Goal: Information Seeking & Learning: Learn about a topic

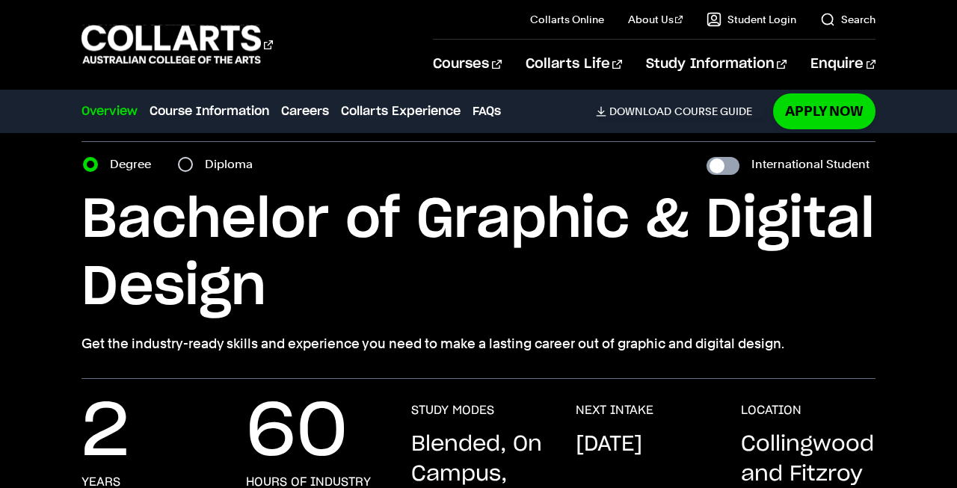
click at [730, 162] on input "International Student" at bounding box center [723, 166] width 33 height 18
checkbox input "true"
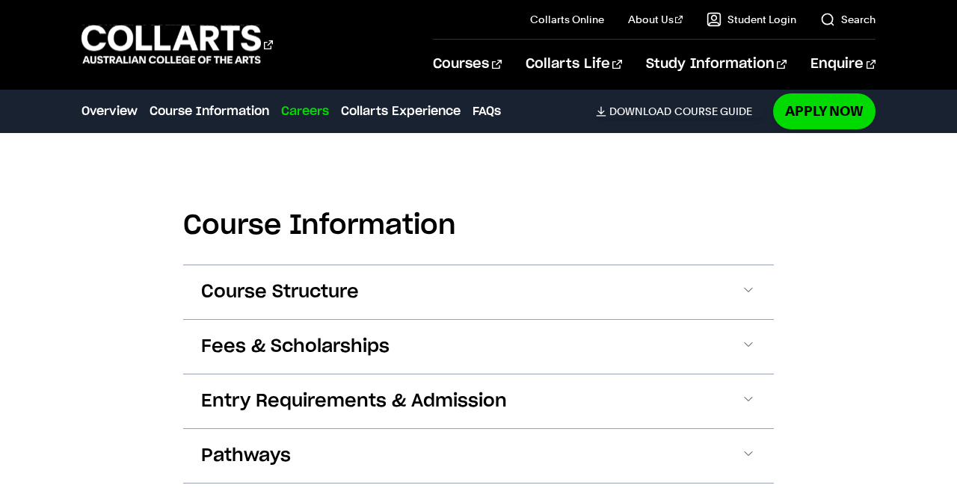
scroll to position [1679, 0]
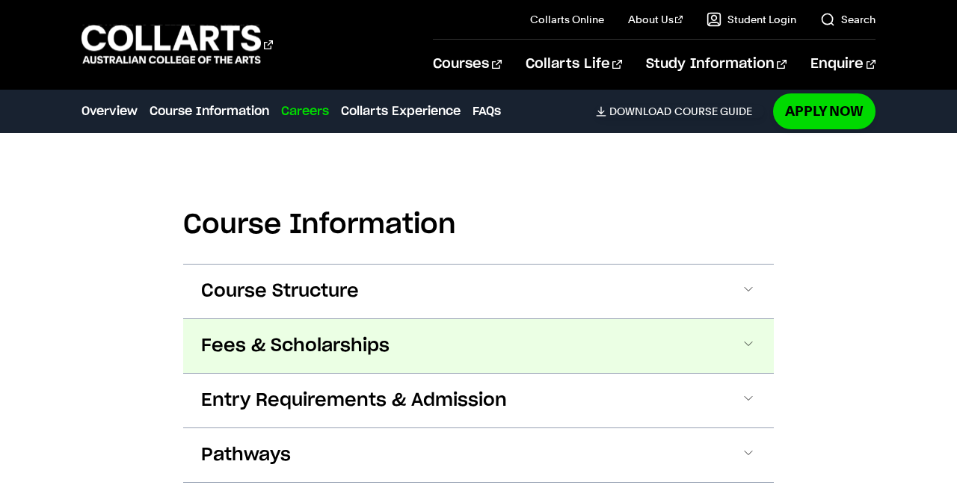
click at [0, 0] on button "Fees & Scholarships" at bounding box center [0, 0] width 0 height 0
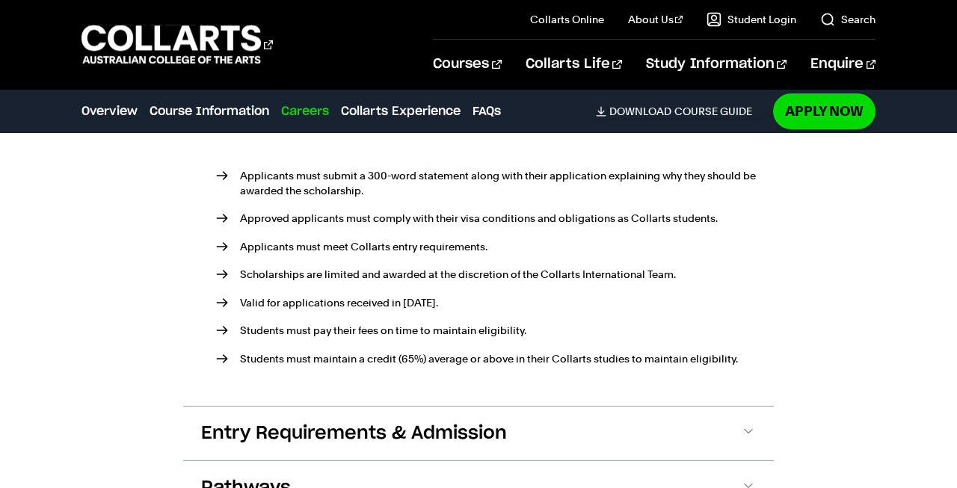
scroll to position [2201, 0]
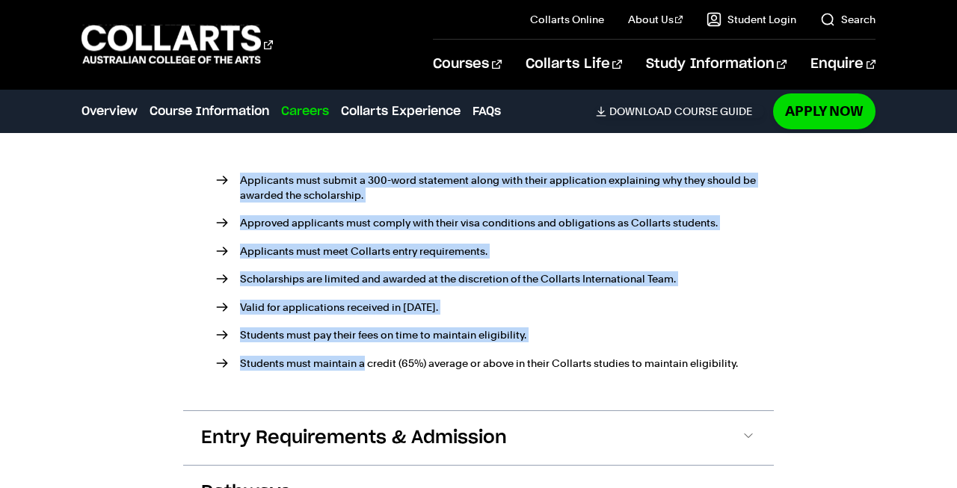
drag, startPoint x: 230, startPoint y: 170, endPoint x: 364, endPoint y: 370, distance: 240.9
click at [365, 370] on ul "Applicants must submit a 300-word statement along with their application explai…" at bounding box center [478, 271] width 555 height 248
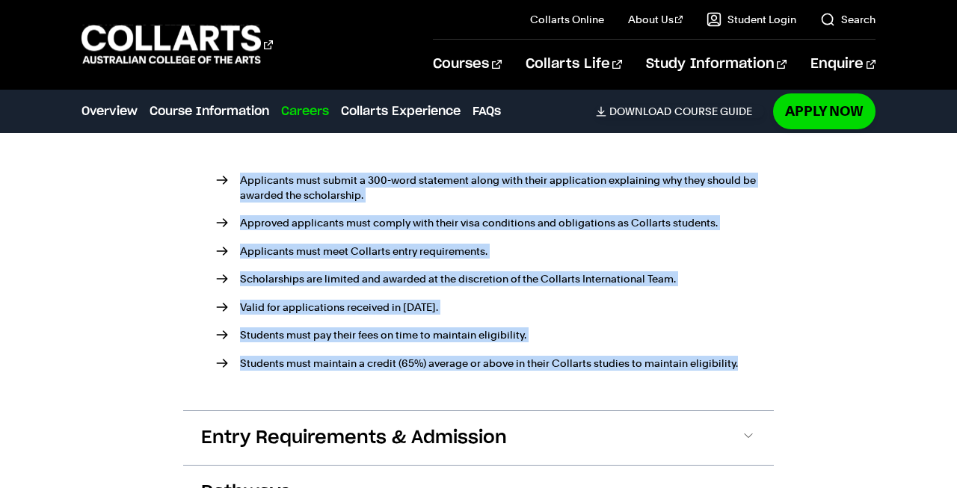
click at [364, 370] on p "Students must maintain a credit (65%) average or above in their Collarts studie…" at bounding box center [498, 363] width 516 height 15
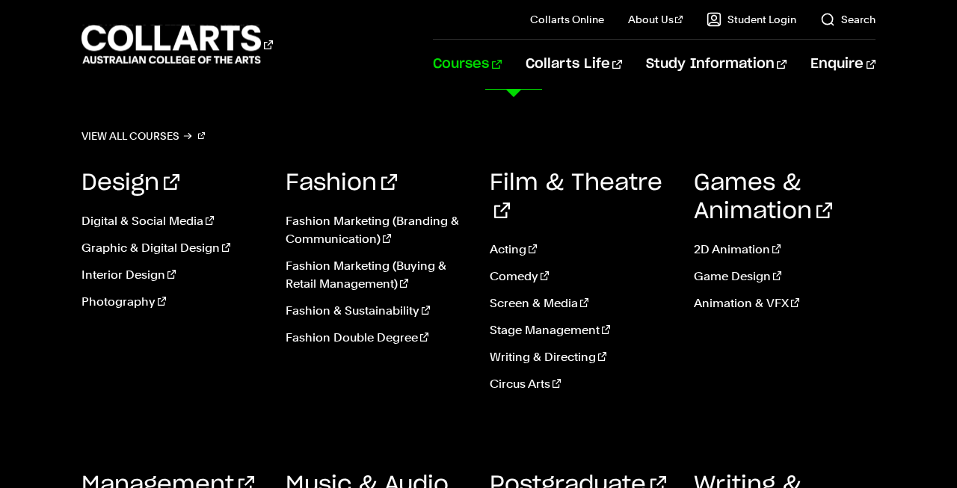
scroll to position [952, 0]
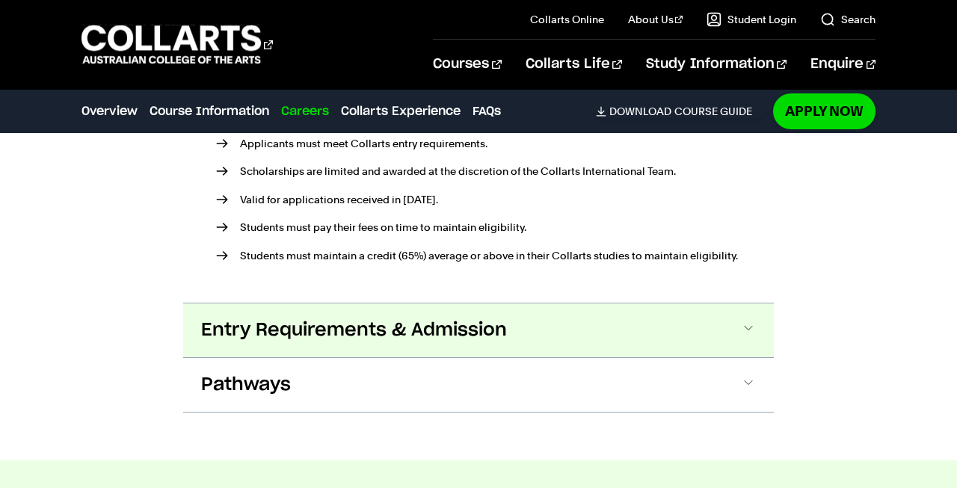
click at [0, 0] on span "Entry Requirements & Admission" at bounding box center [0, 0] width 0 height 0
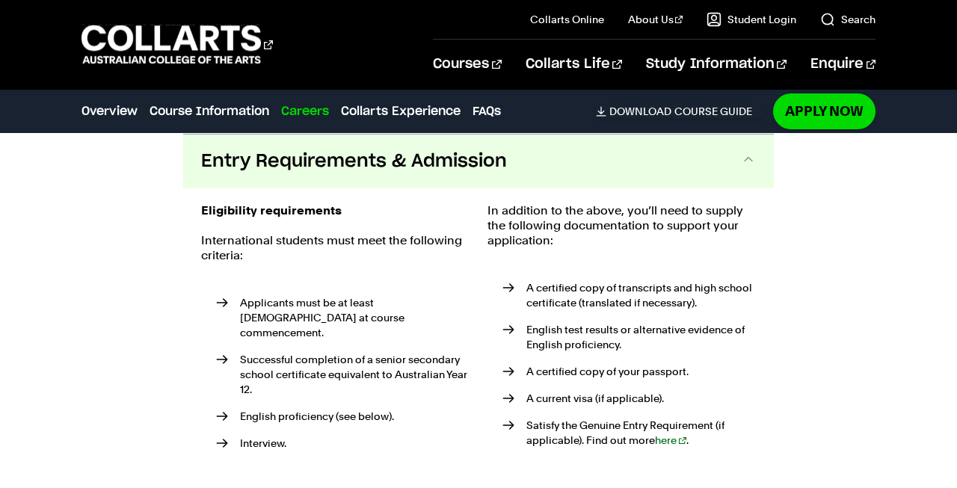
scroll to position [2481, 0]
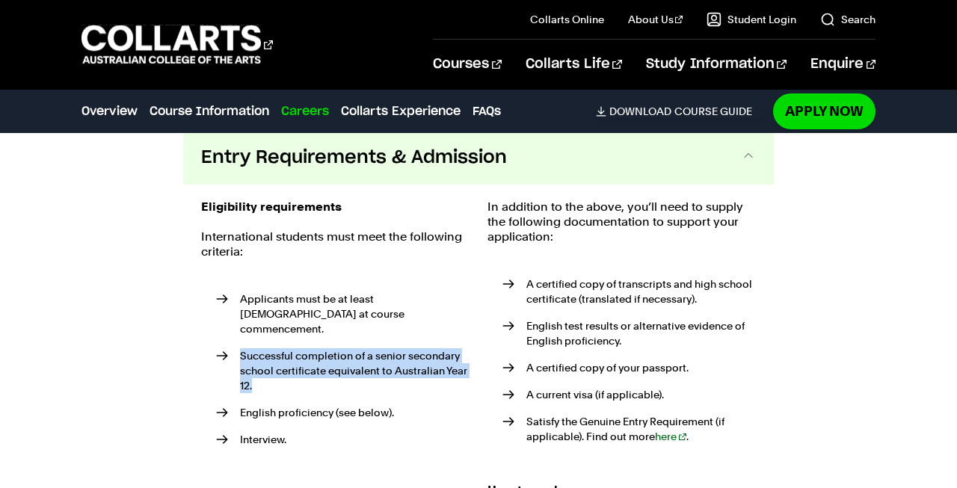
drag, startPoint x: 399, startPoint y: 373, endPoint x: 397, endPoint y: 333, distance: 40.5
click at [397, 333] on ul "Applicants must be at least [DEMOGRAPHIC_DATA] at course commencement. Successf…" at bounding box center [335, 373] width 269 height 197
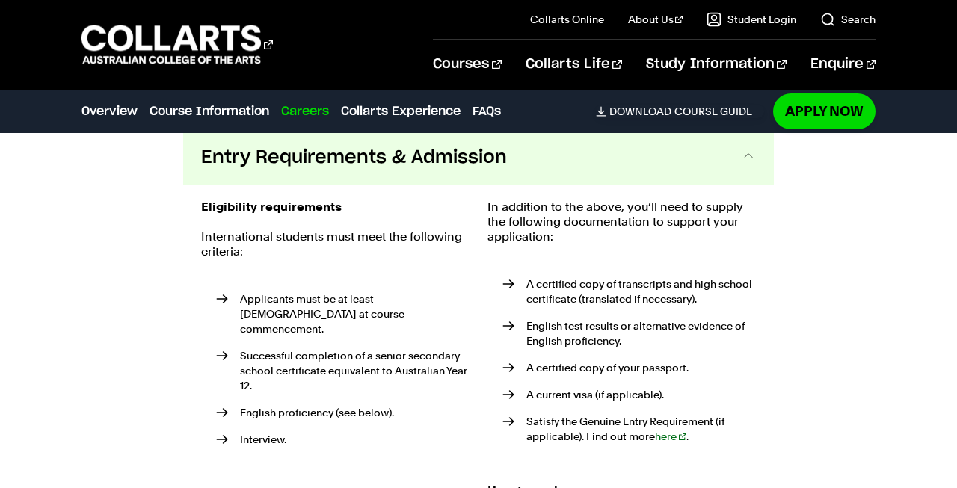
click at [376, 432] on li "Interview." at bounding box center [343, 439] width 254 height 15
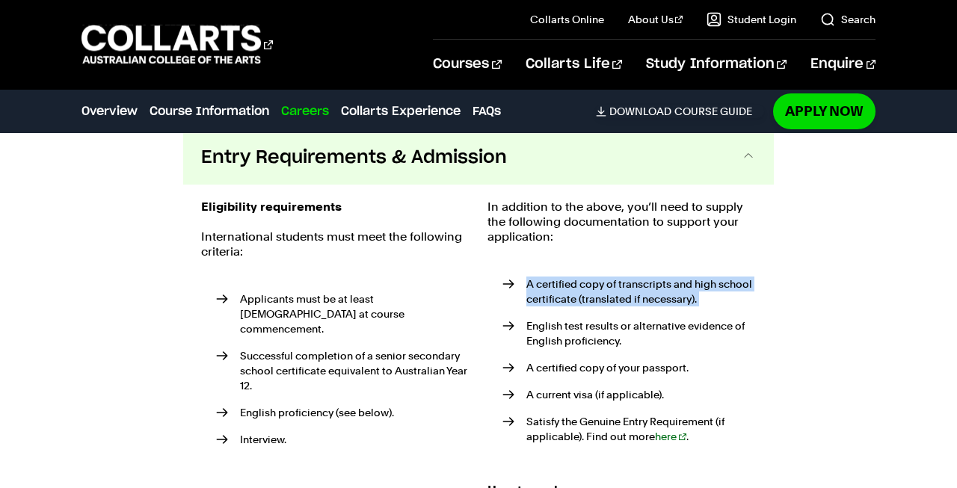
drag, startPoint x: 735, startPoint y: 317, endPoint x: 738, endPoint y: 247, distance: 70.4
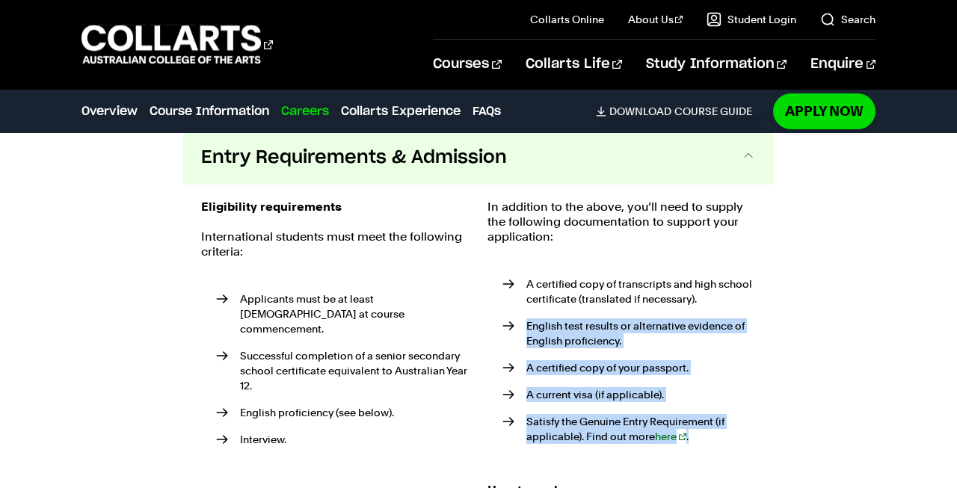
drag, startPoint x: 708, startPoint y: 440, endPoint x: 715, endPoint y: 307, distance: 133.4
click at [715, 307] on ul "A certified copy of transcripts and high school certificate (translated if nece…" at bounding box center [622, 364] width 269 height 209
click at [715, 307] on li "A certified copy of transcripts and high school certificate (translated if nece…" at bounding box center [630, 292] width 254 height 30
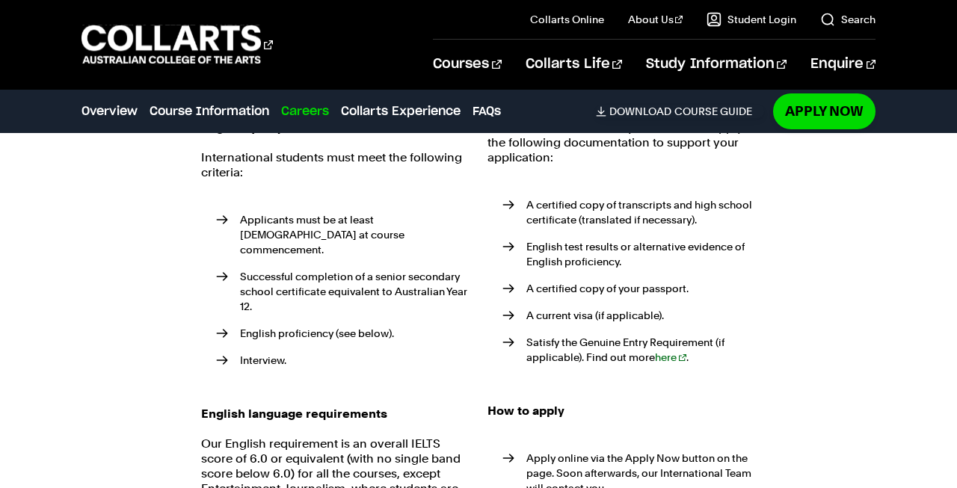
scroll to position [2551, 0]
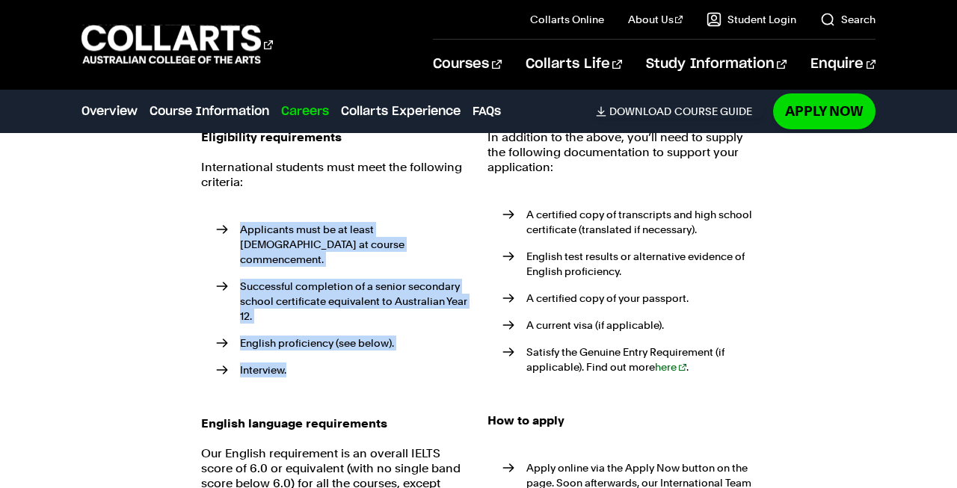
drag, startPoint x: 348, startPoint y: 373, endPoint x: 339, endPoint y: 179, distance: 194.0
click at [339, 179] on p "International students must meet the following criteria:" at bounding box center [335, 175] width 269 height 30
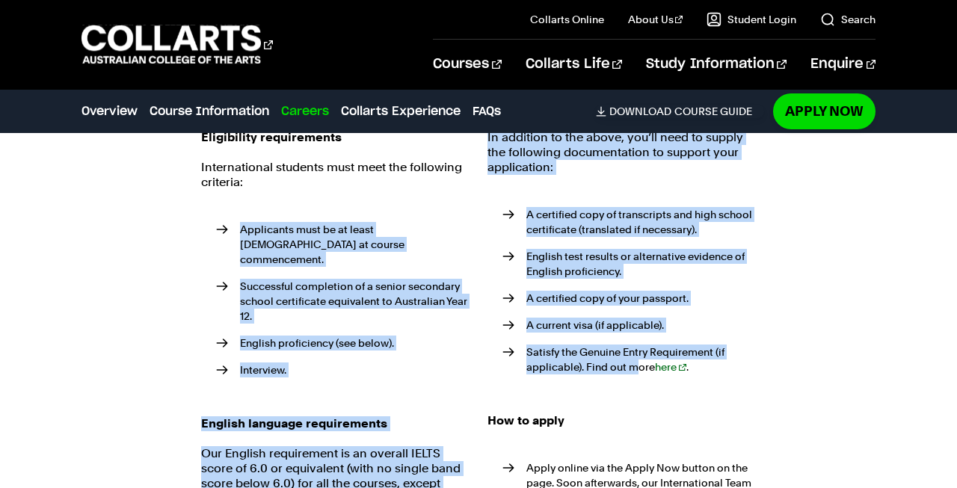
drag, startPoint x: 339, startPoint y: 179, endPoint x: 640, endPoint y: 366, distance: 354.8
click at [640, 366] on li "Satisfy the Genuine Entry Requirement (if applicable). Find out more here ." at bounding box center [630, 360] width 254 height 30
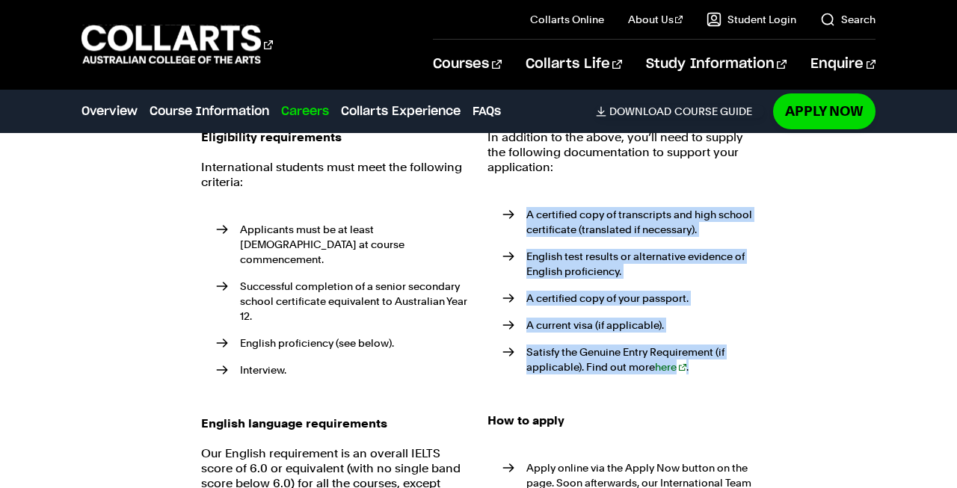
drag, startPoint x: 814, startPoint y: 370, endPoint x: 569, endPoint y: 183, distance: 309.0
click at [569, 183] on div "Course Information Course Structure Bachelor of Graphic & Digital Design The Ba…" at bounding box center [478, 174] width 957 height 1815
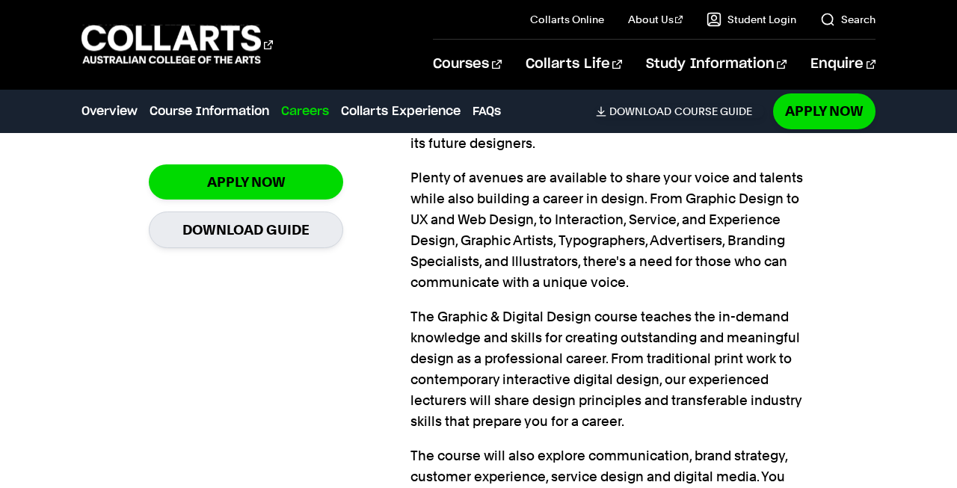
scroll to position [1097, 0]
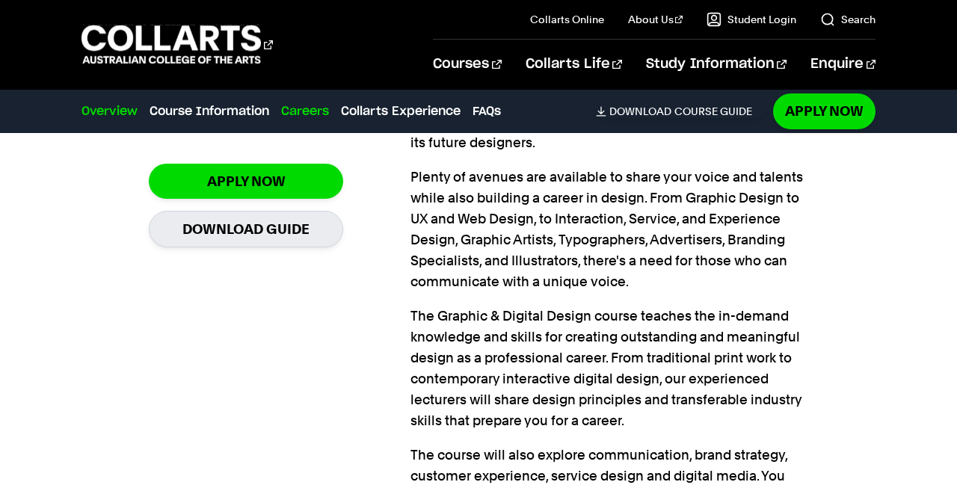
click at [113, 111] on link "Overview" at bounding box center [110, 111] width 56 height 18
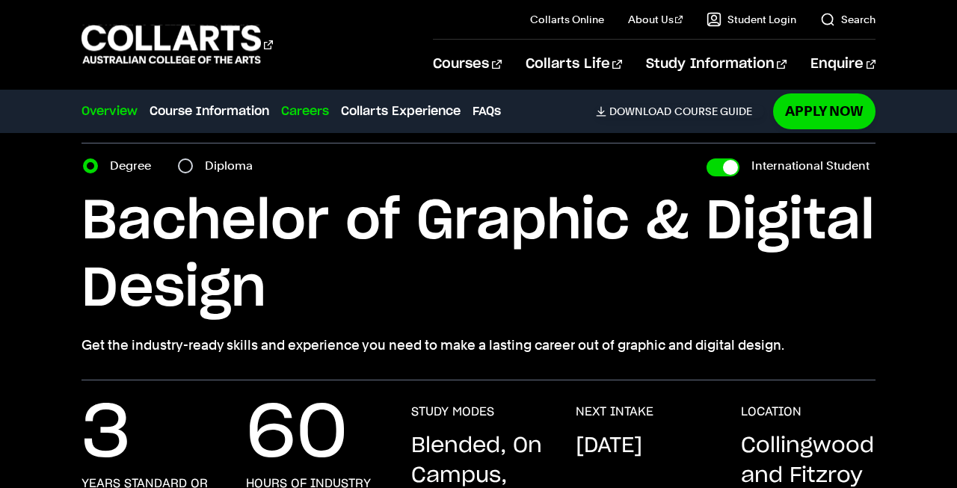
scroll to position [0, 0]
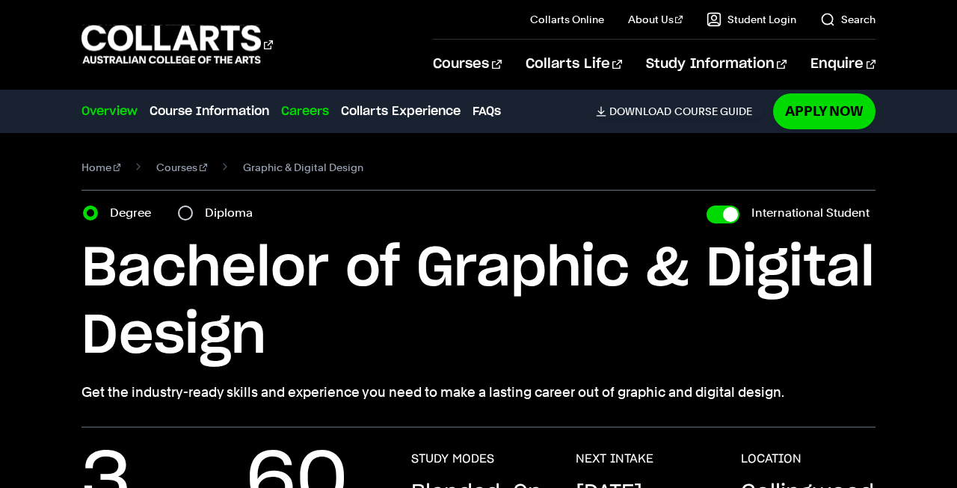
click at [113, 111] on link "Overview" at bounding box center [110, 111] width 56 height 18
click at [111, 107] on link "Overview" at bounding box center [110, 111] width 56 height 18
click at [181, 218] on input "Diploma" at bounding box center [185, 213] width 15 height 15
radio input "true"
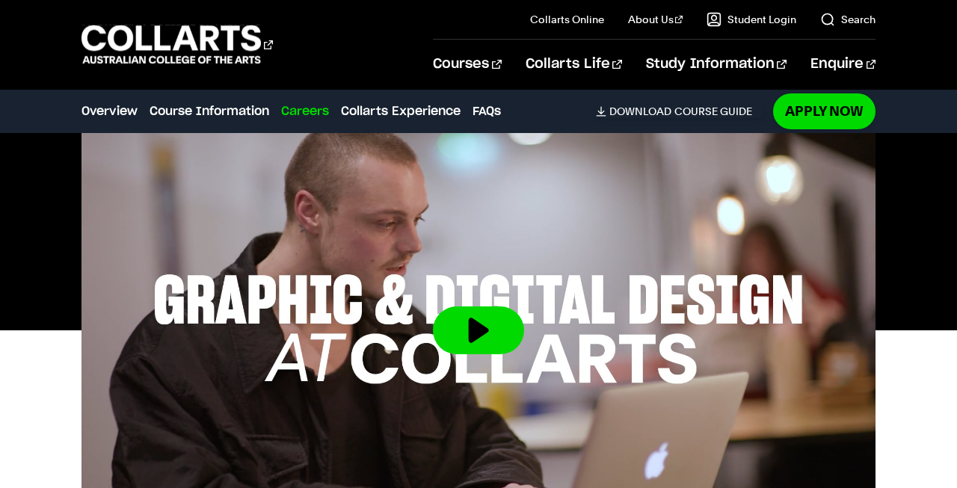
scroll to position [507, 0]
